Goal: Transaction & Acquisition: Obtain resource

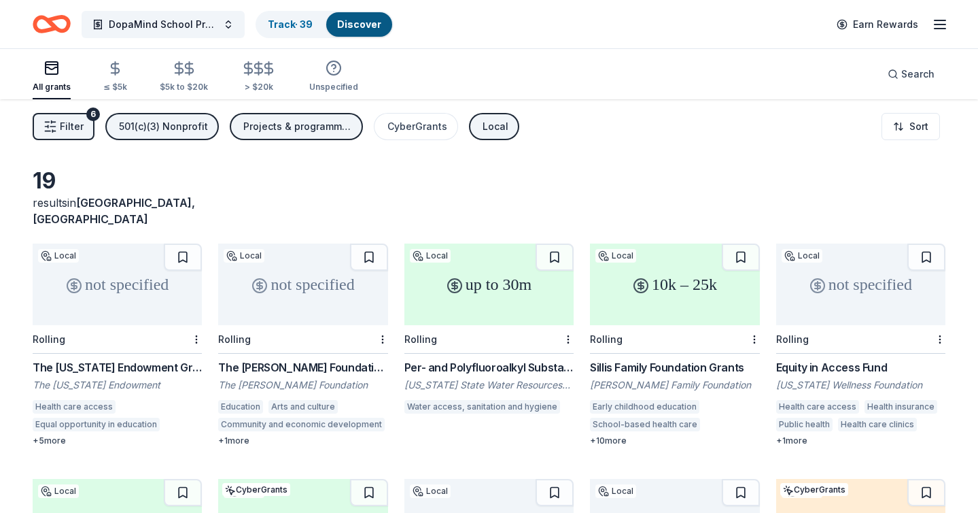
click at [155, 359] on div "The [US_STATE] Endowment Grant" at bounding box center [117, 367] width 169 height 16
click at [297, 359] on div "The [PERSON_NAME] Foundation Grant" at bounding box center [302, 367] width 169 height 16
click at [371, 243] on button at bounding box center [369, 256] width 38 height 27
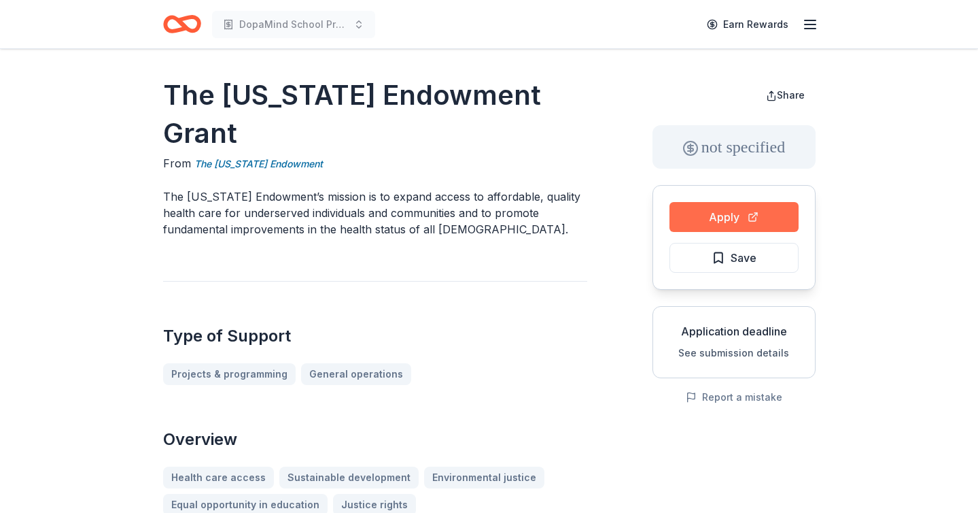
click at [696, 221] on button "Apply" at bounding box center [734, 217] width 129 height 30
click at [709, 252] on button "Save" at bounding box center [734, 258] width 129 height 30
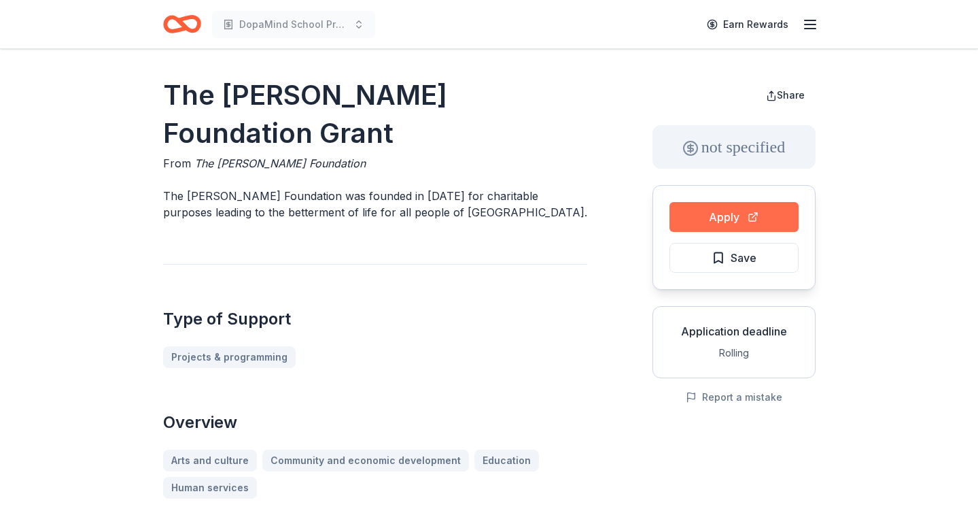
click at [704, 202] on button "Apply" at bounding box center [734, 217] width 129 height 30
